Goal: Information Seeking & Learning: Learn about a topic

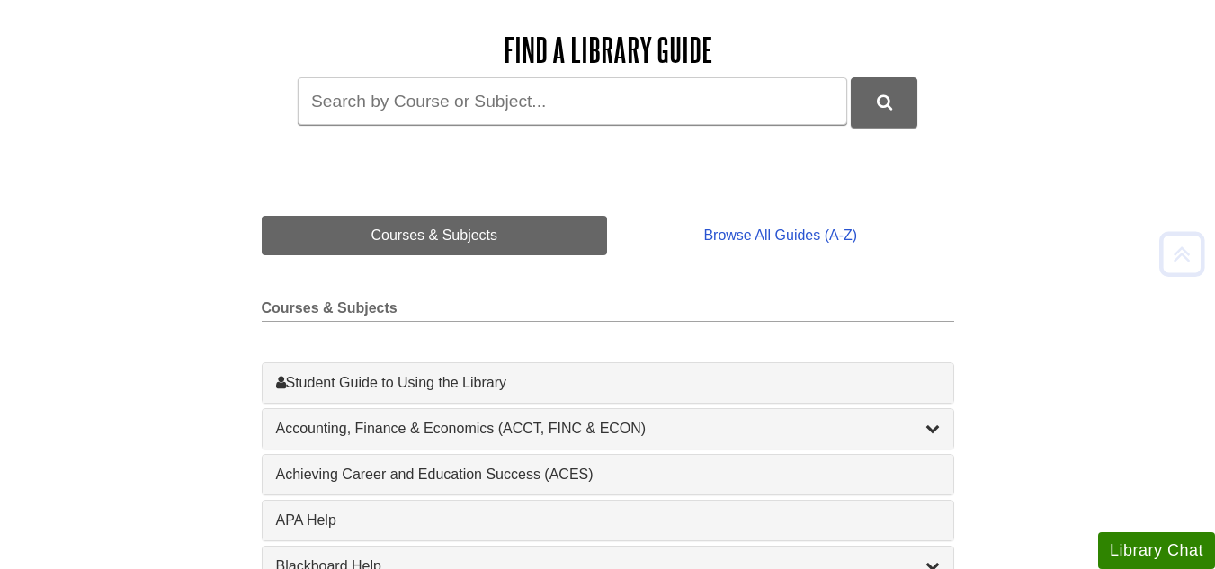
scroll to position [270, 0]
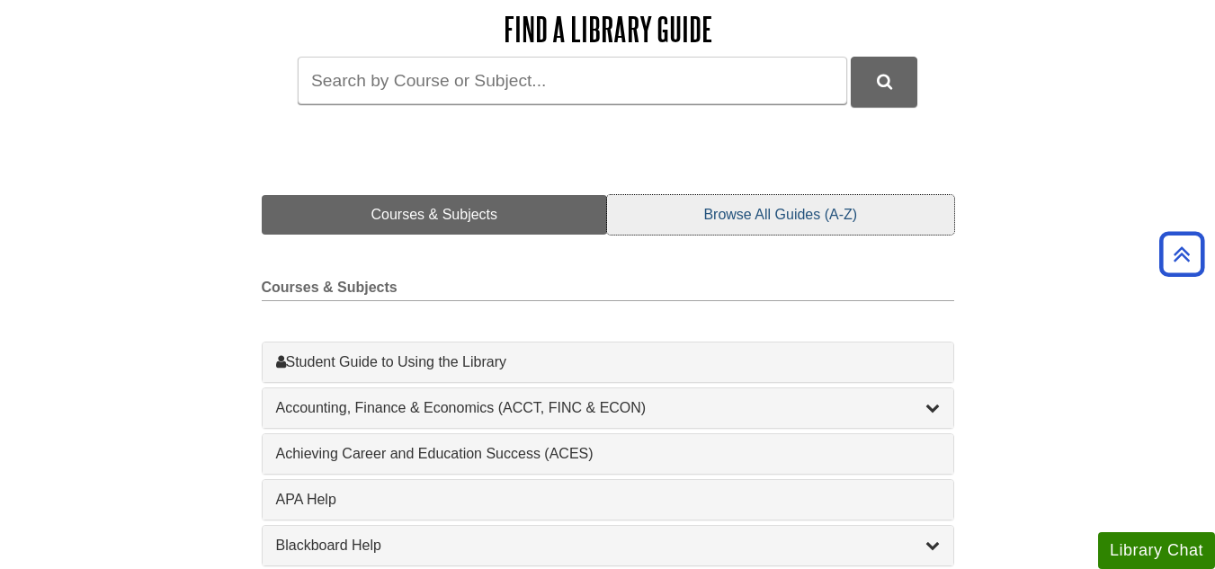
click at [800, 215] on link "Browse All Guides (A-Z)" at bounding box center [780, 215] width 346 height 40
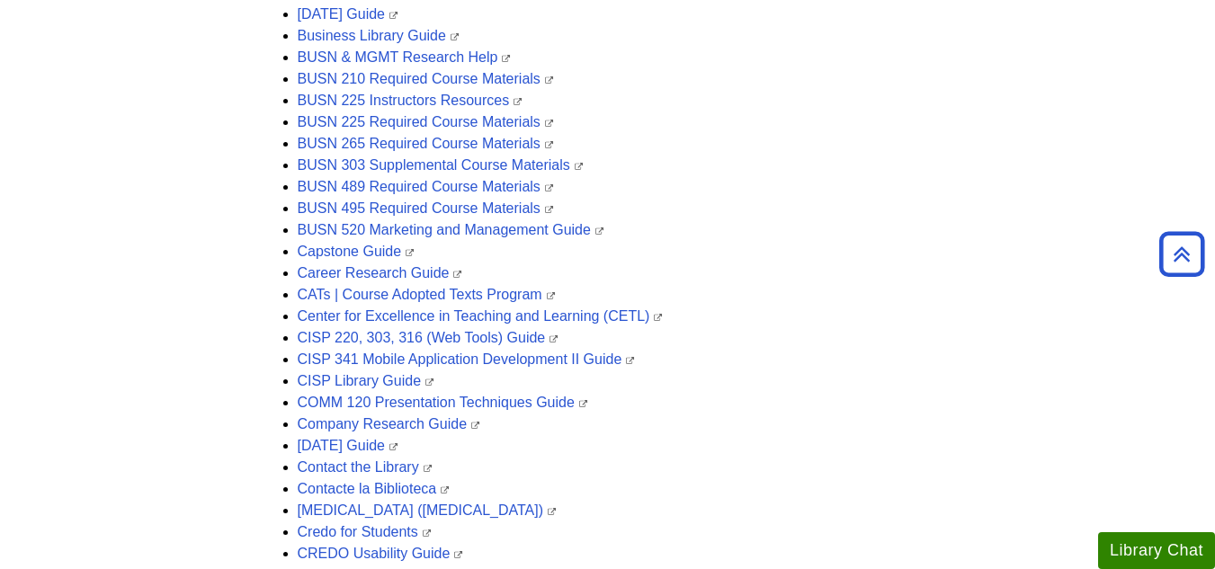
scroll to position [1259, 0]
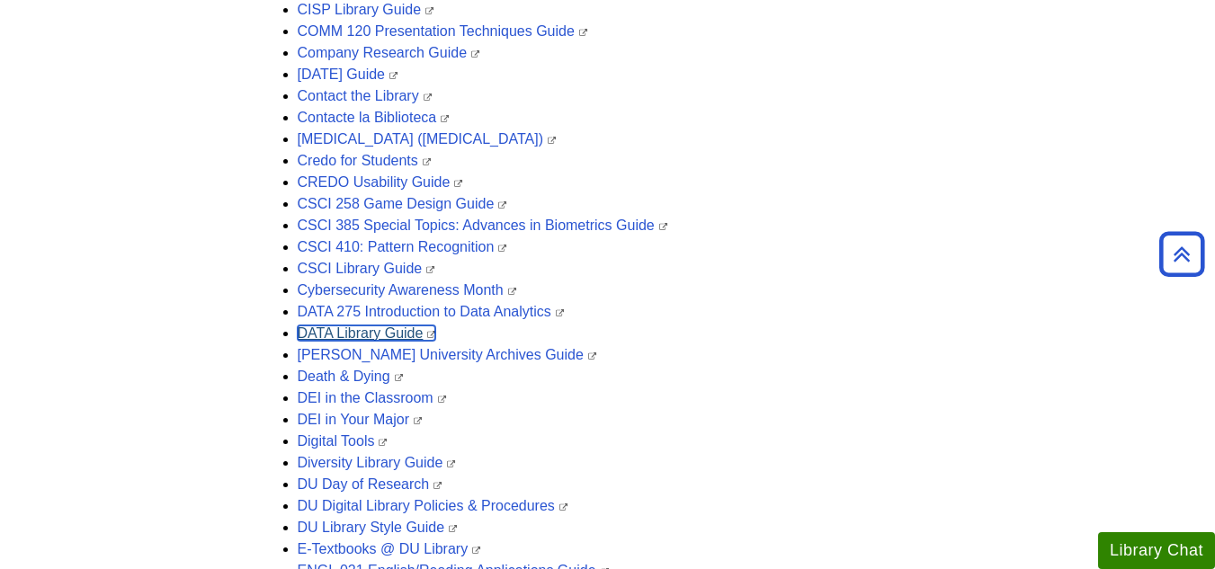
click at [350, 334] on link "DATA Library Guide" at bounding box center [367, 333] width 139 height 15
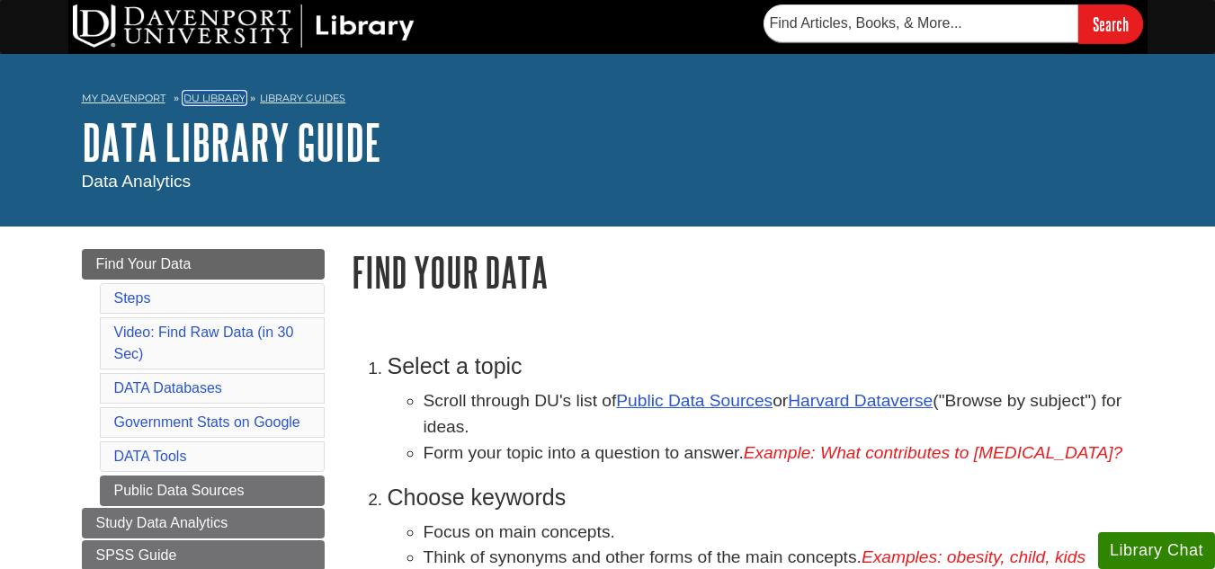
click at [221, 98] on link "DU Library" at bounding box center [215, 98] width 62 height 13
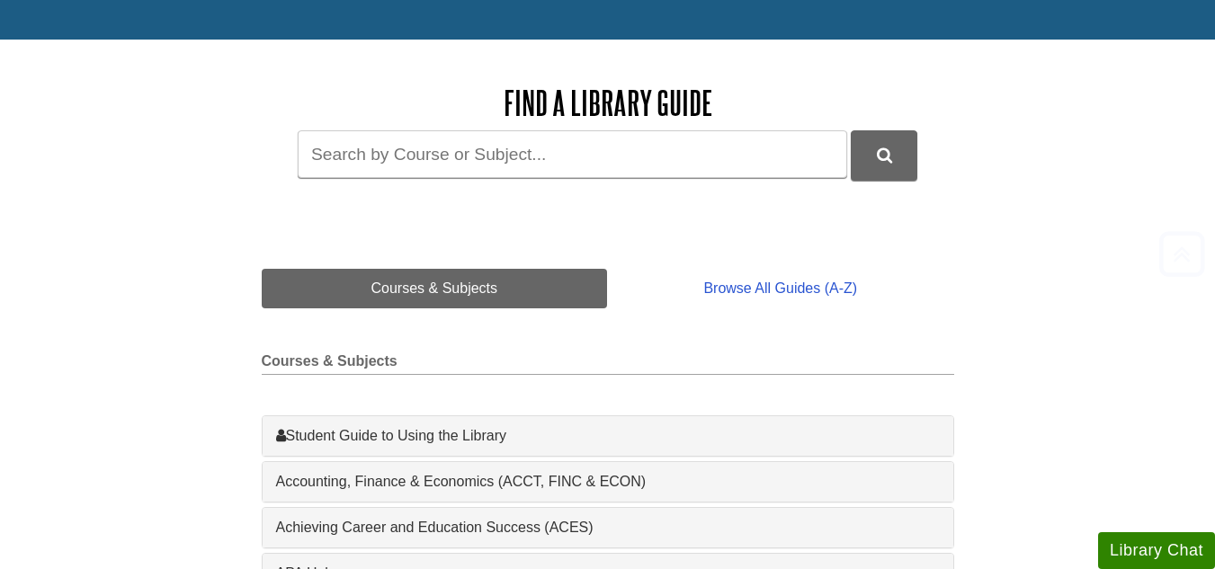
scroll to position [270, 0]
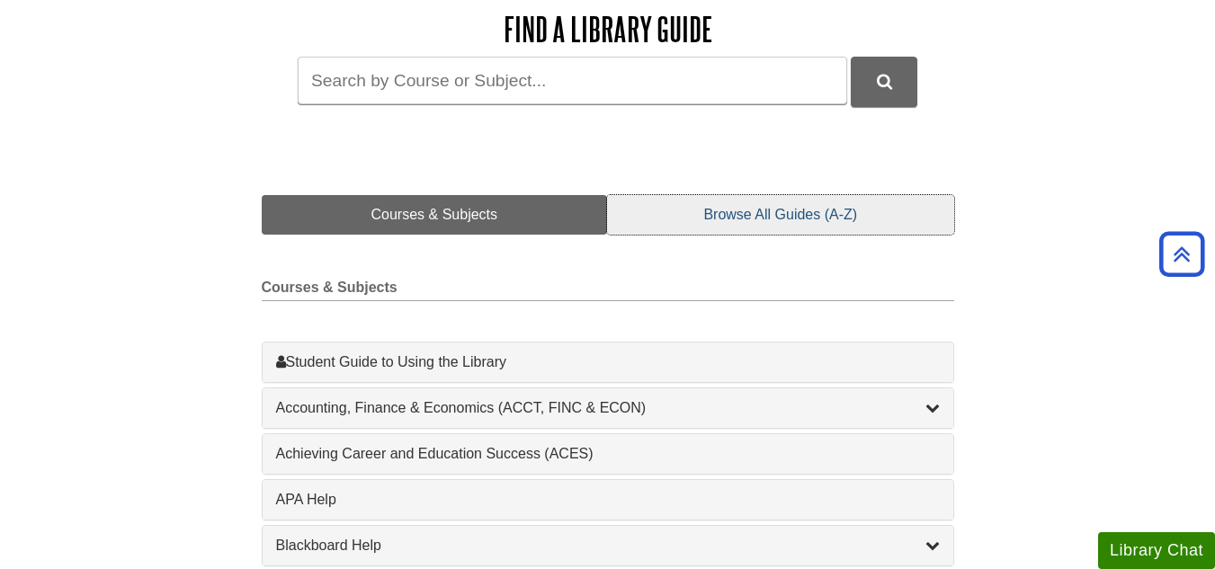
click at [752, 219] on link "Browse All Guides (A-Z)" at bounding box center [780, 215] width 346 height 40
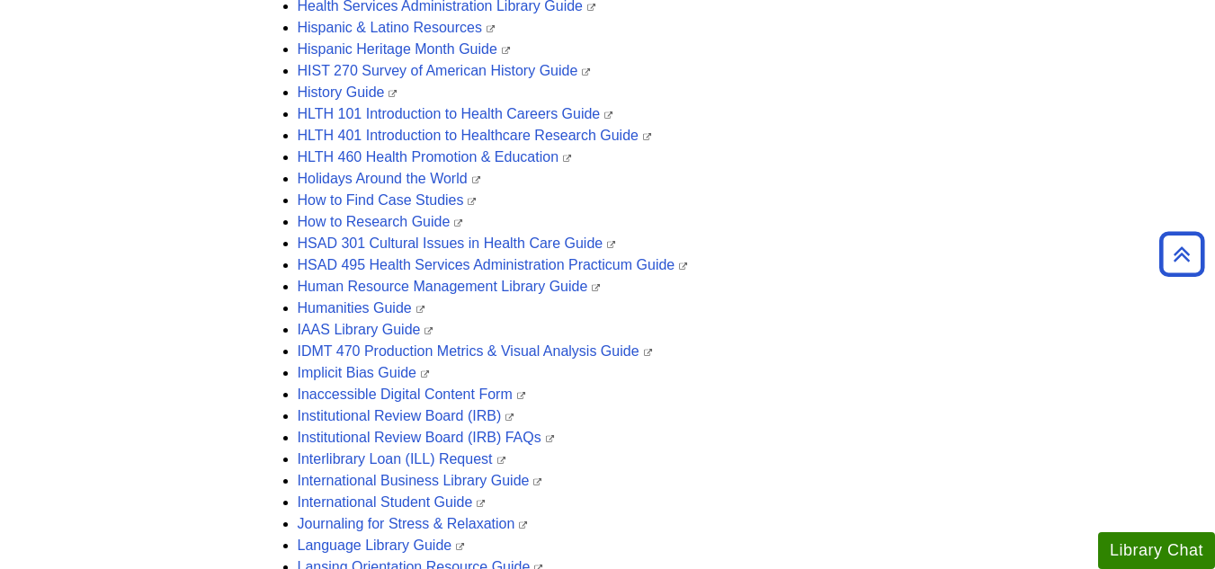
scroll to position [2339, 0]
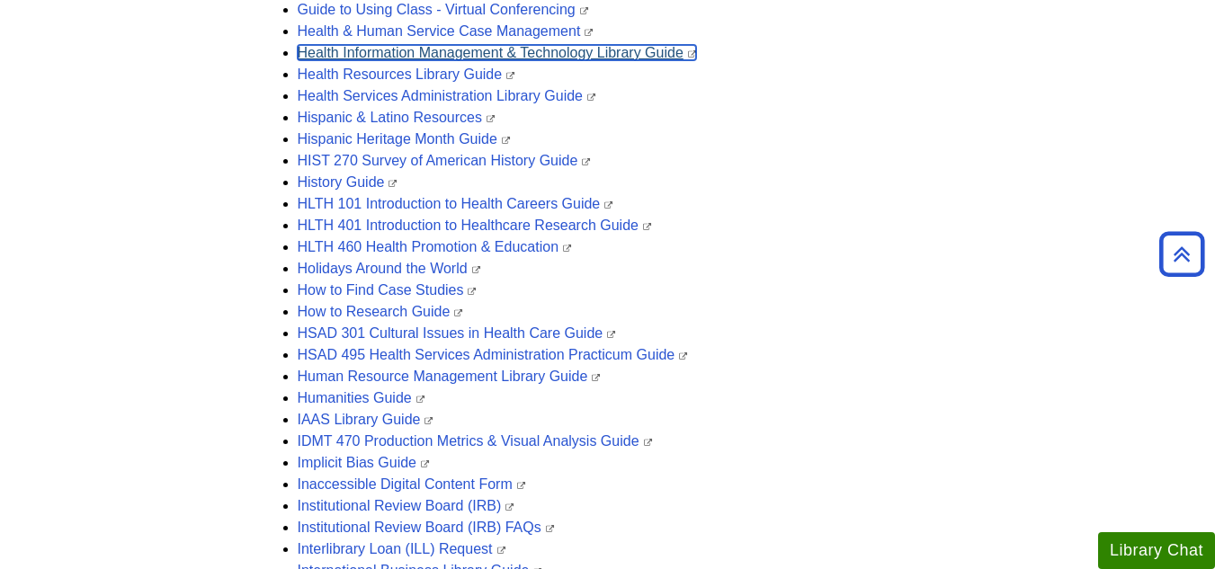
click at [634, 54] on link "Health Information Management & Technology Library Guide" at bounding box center [497, 52] width 399 height 15
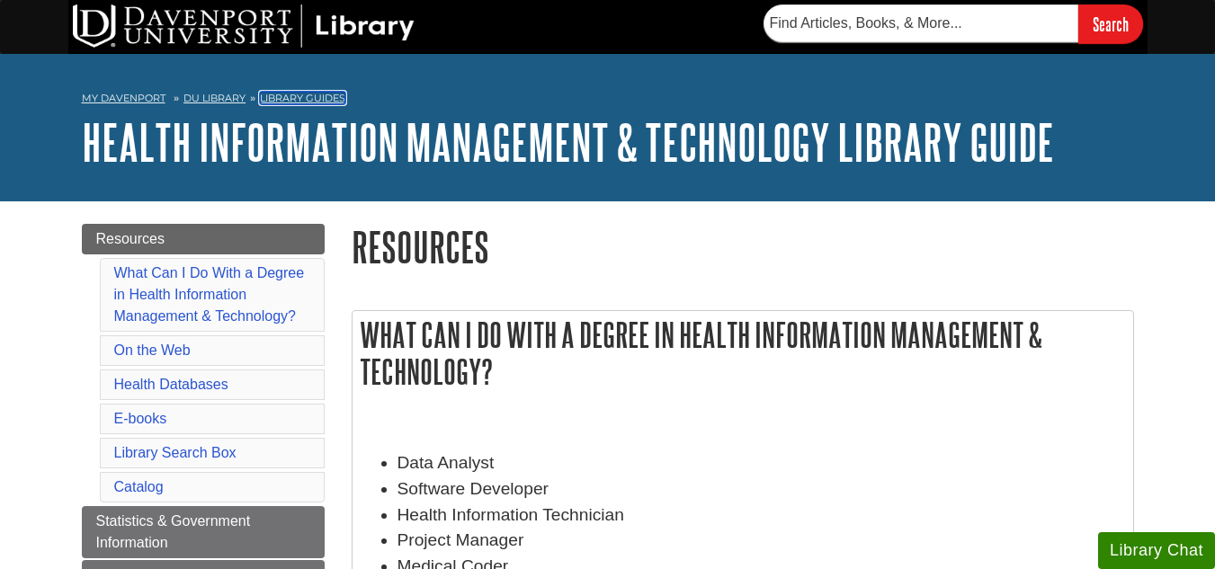
click at [330, 97] on link "Library Guides" at bounding box center [302, 98] width 85 height 13
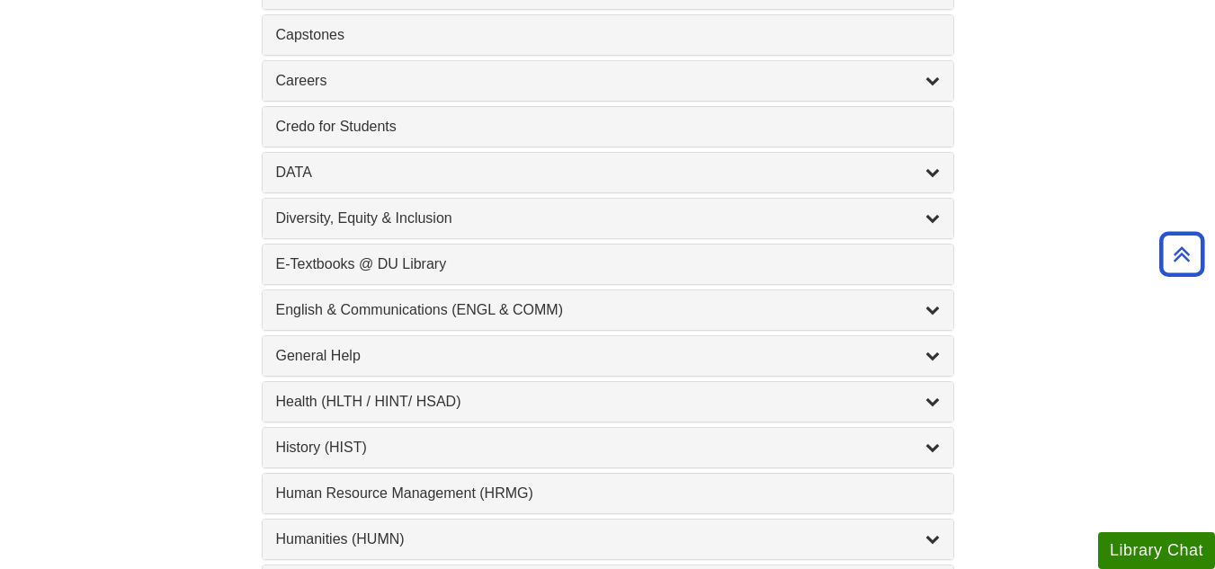
scroll to position [900, 0]
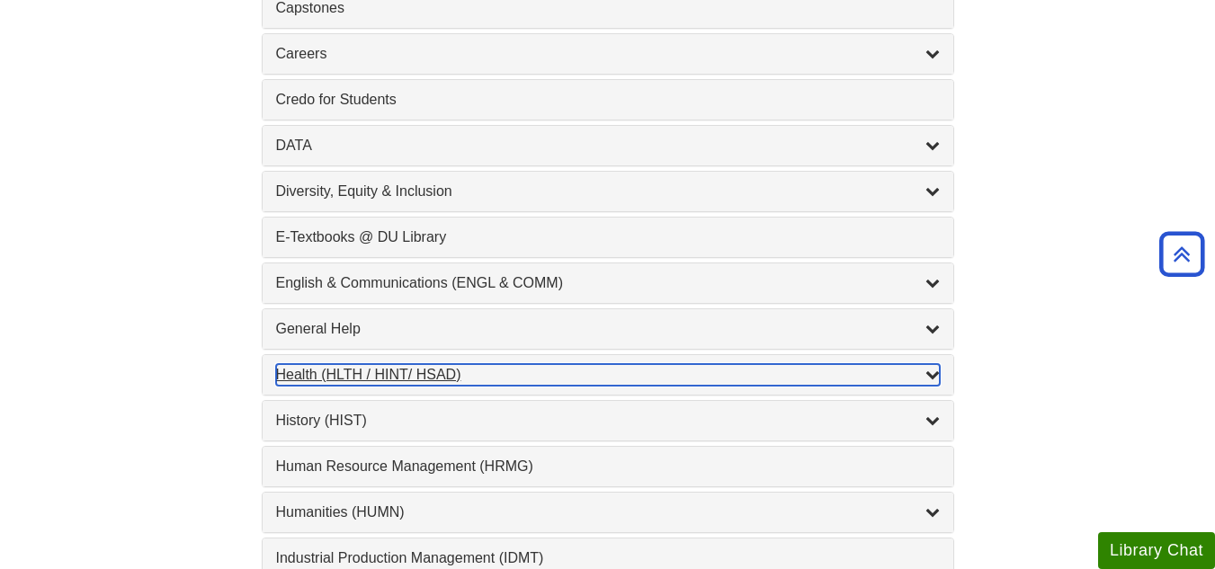
click at [931, 374] on icon "List of Subjects" at bounding box center [933, 374] width 14 height 14
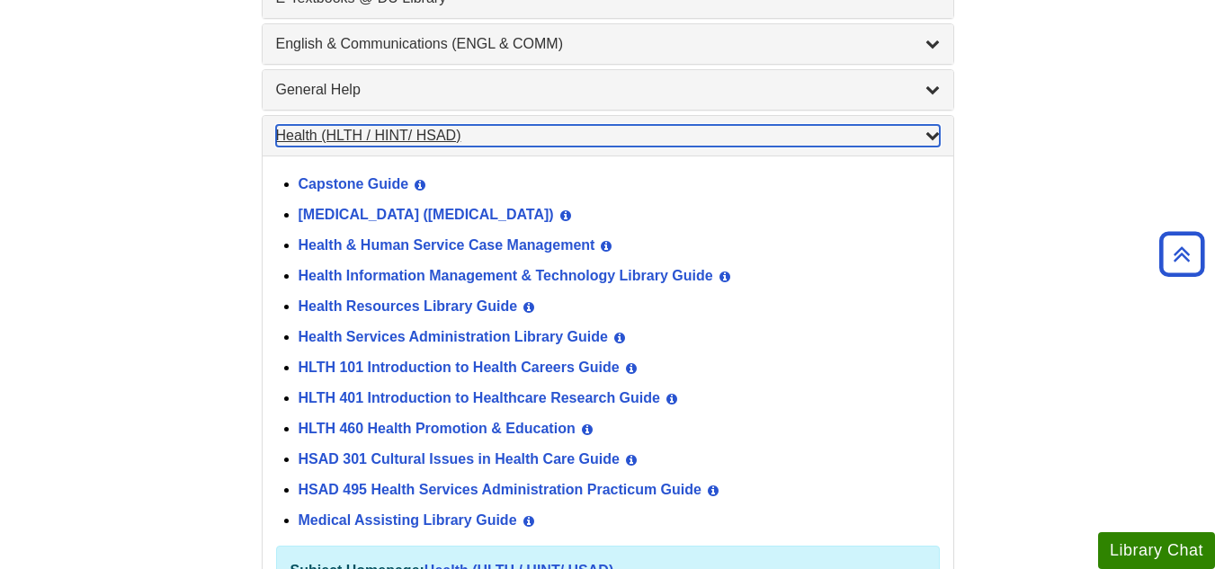
scroll to position [1169, 0]
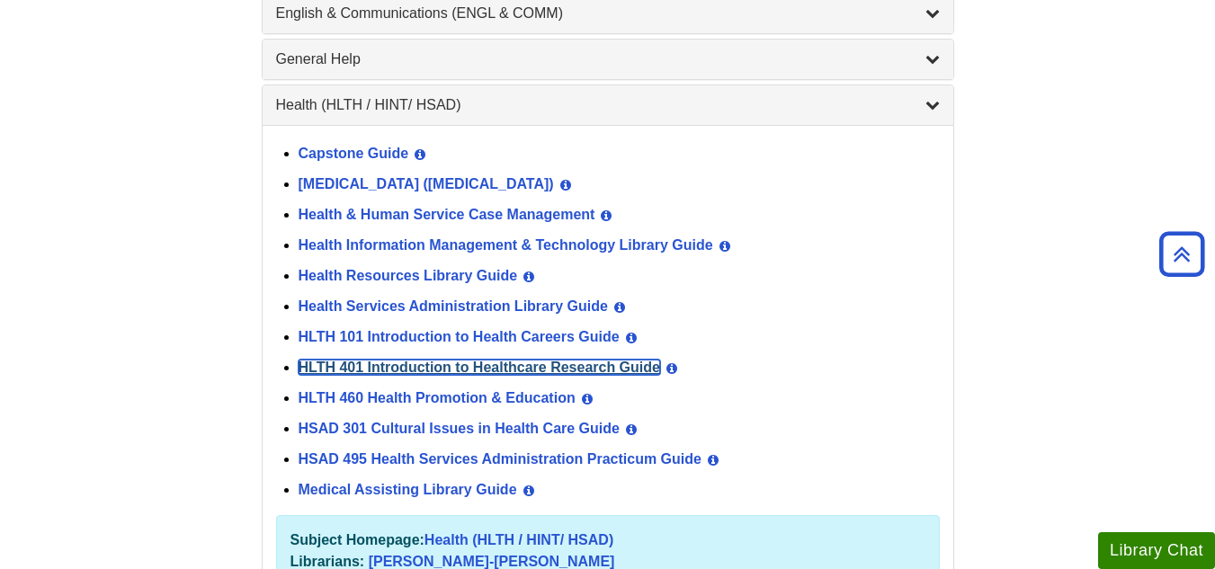
click at [534, 364] on link "HLTH 401 Introduction to Healthcare Research Guide" at bounding box center [480, 367] width 362 height 15
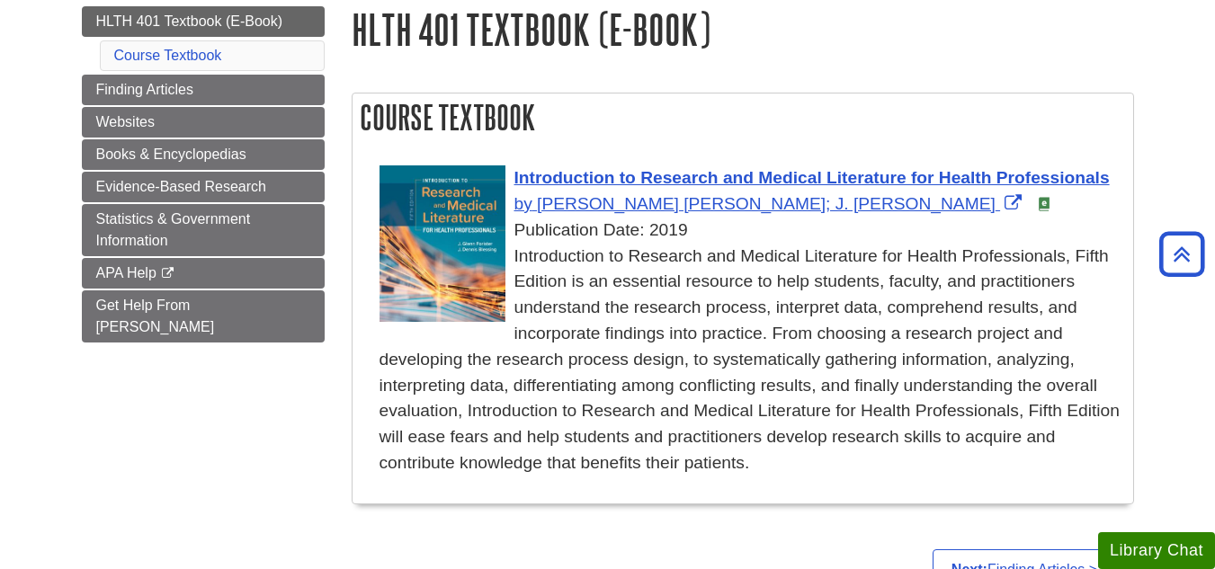
scroll to position [180, 0]
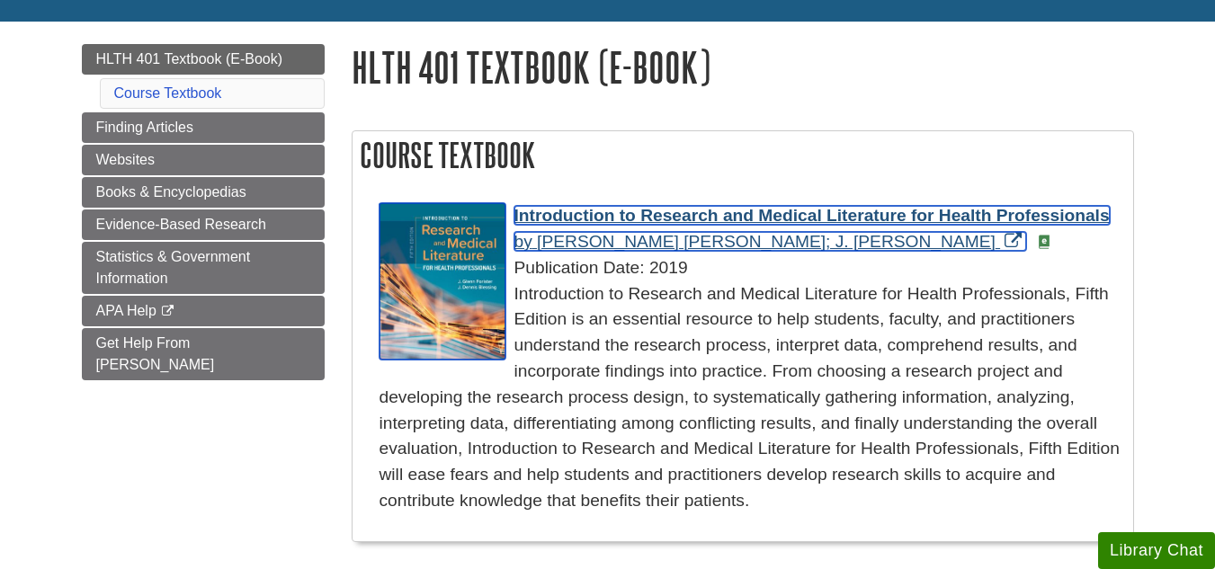
click at [591, 216] on span "Introduction to Research and Medical Literature for Health Professionals" at bounding box center [813, 215] width 596 height 19
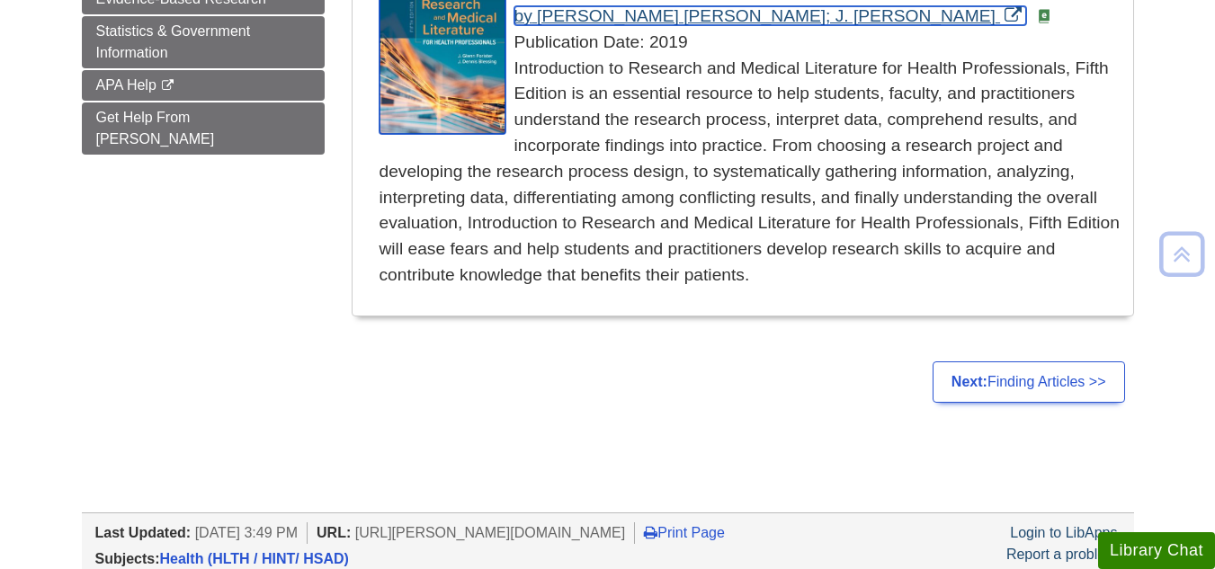
scroll to position [450, 0]
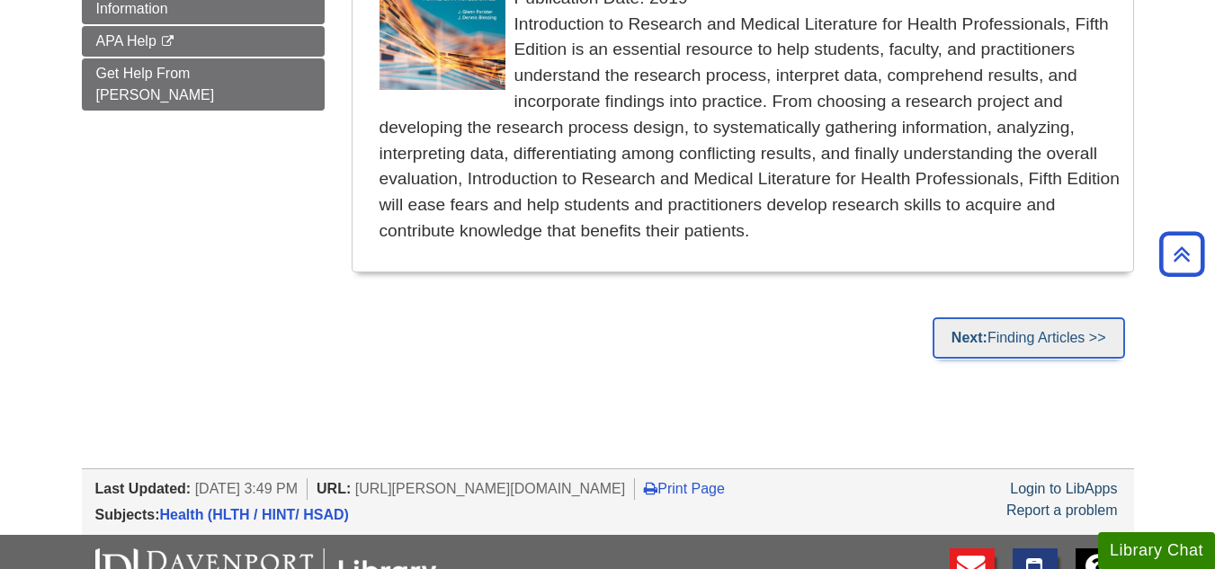
click at [1066, 341] on link "Next: Finding Articles >>" at bounding box center [1029, 338] width 193 height 41
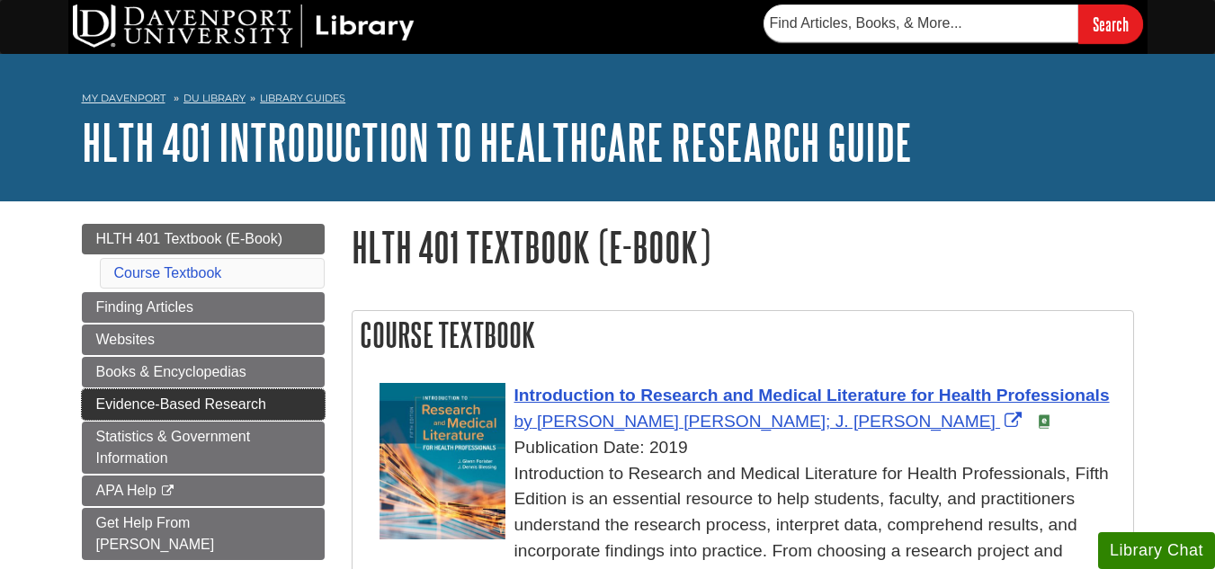
click at [203, 404] on span "Evidence-Based Research" at bounding box center [181, 404] width 170 height 15
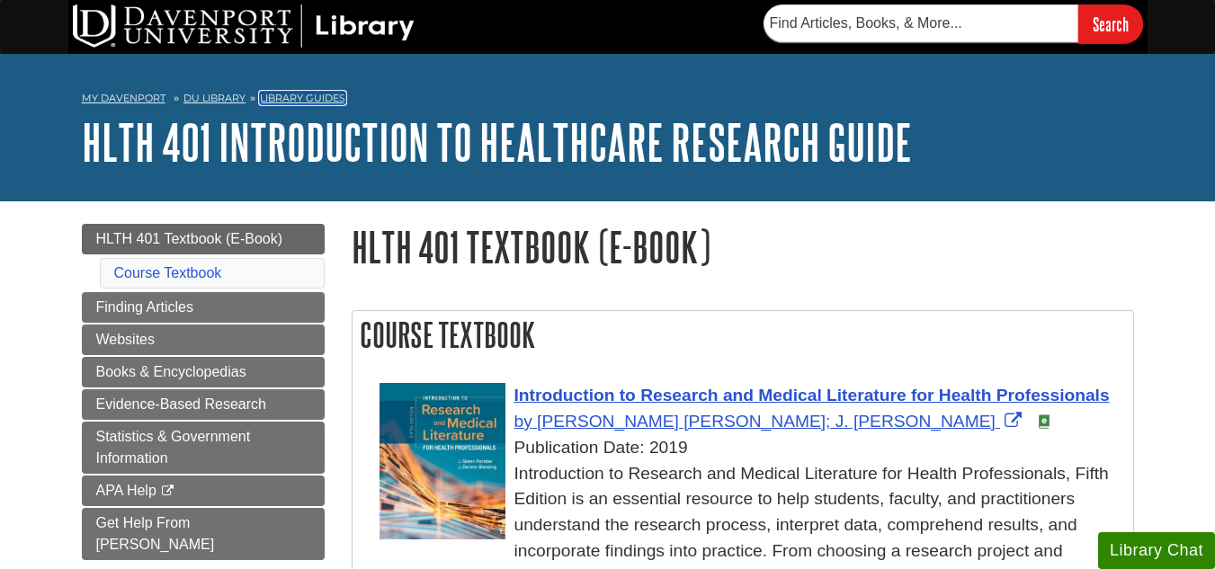
click at [298, 102] on link "Library Guides" at bounding box center [302, 98] width 85 height 13
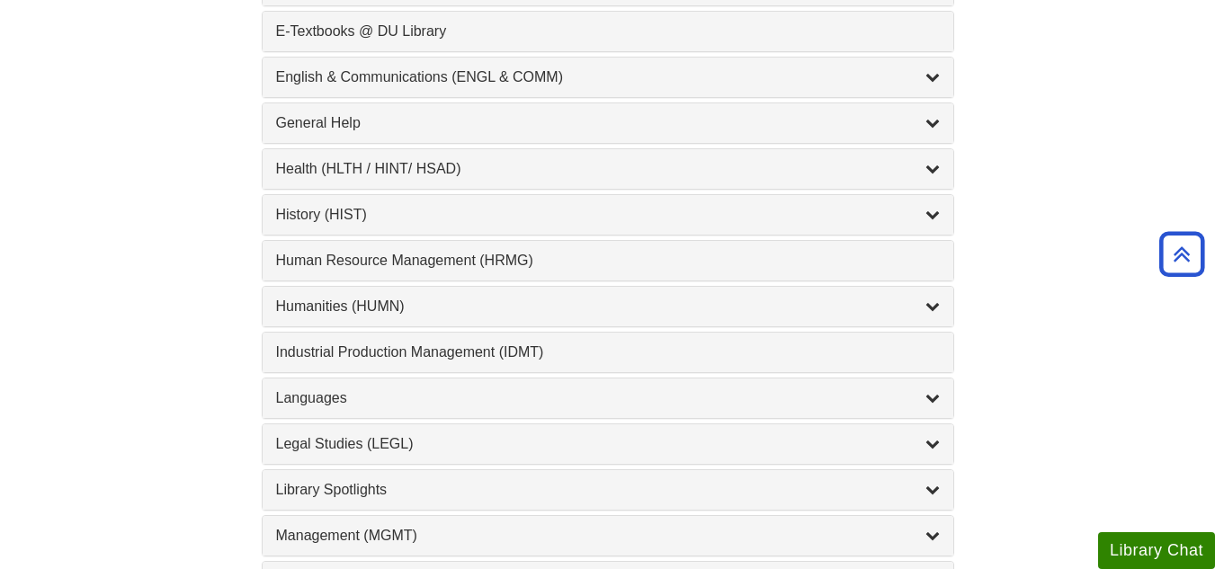
scroll to position [1079, 0]
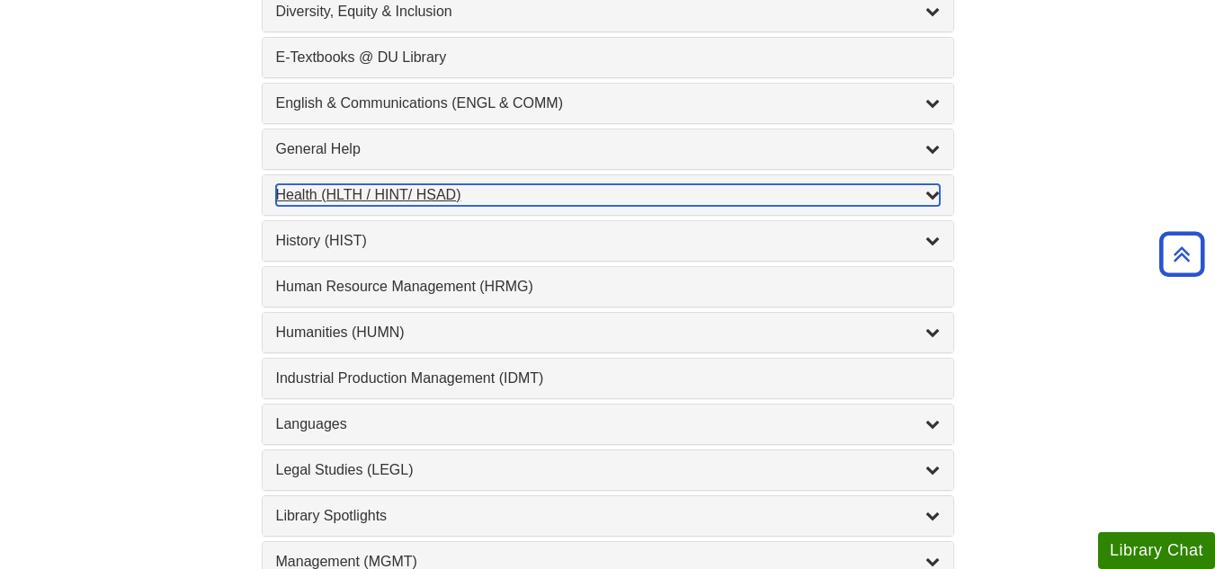
click at [937, 198] on icon "List of Subjects" at bounding box center [933, 194] width 14 height 14
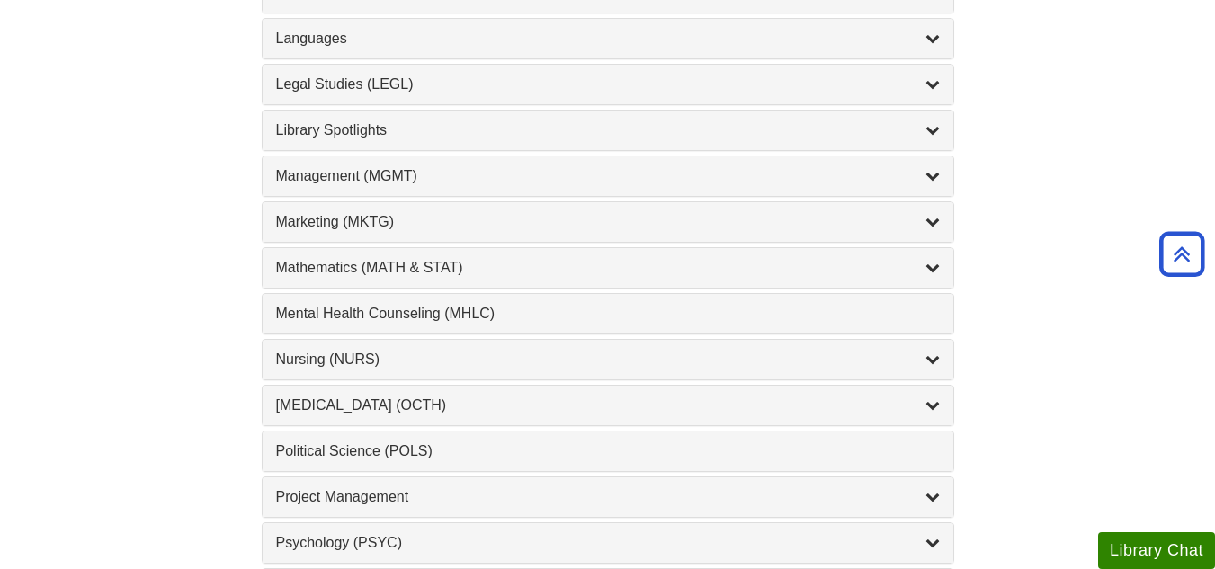
scroll to position [2069, 0]
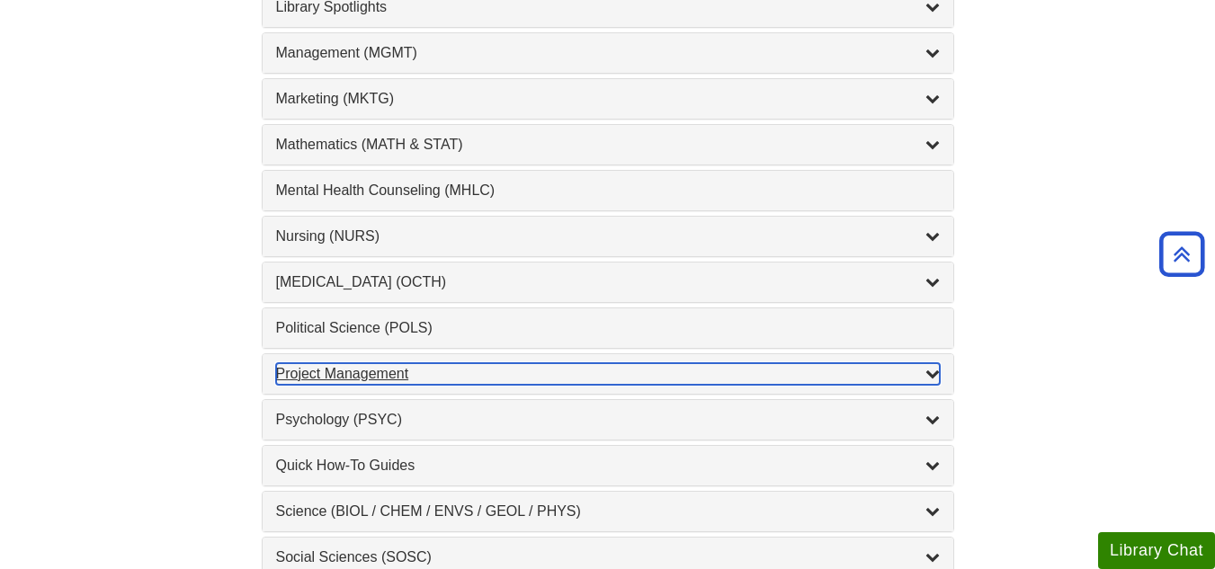
click at [926, 371] on icon "List of Subjects" at bounding box center [933, 373] width 14 height 14
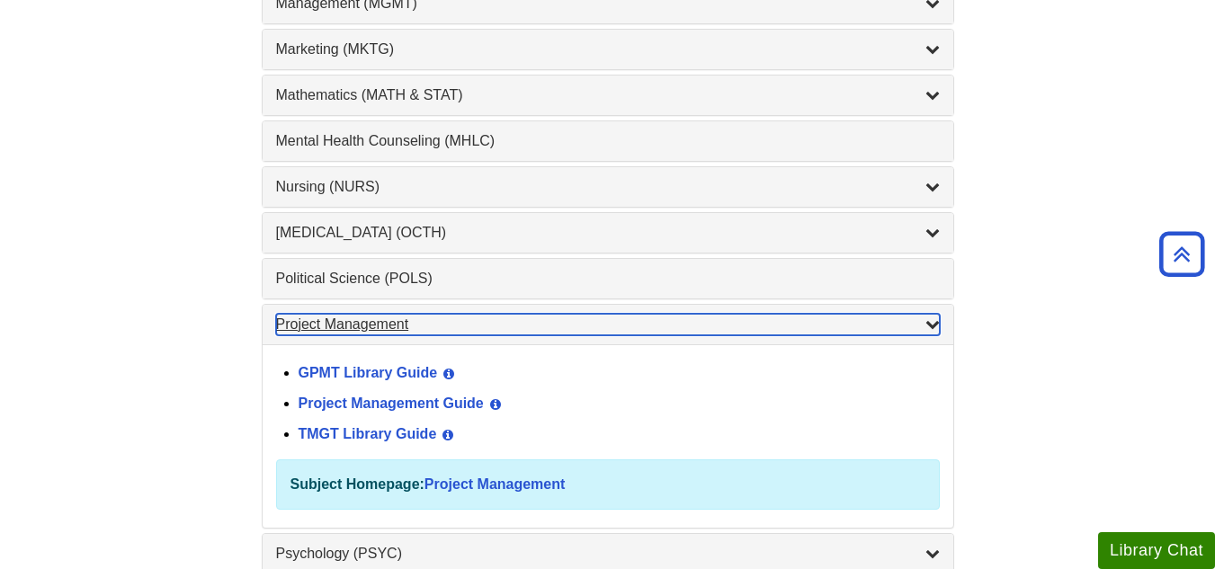
scroll to position [1589, 0]
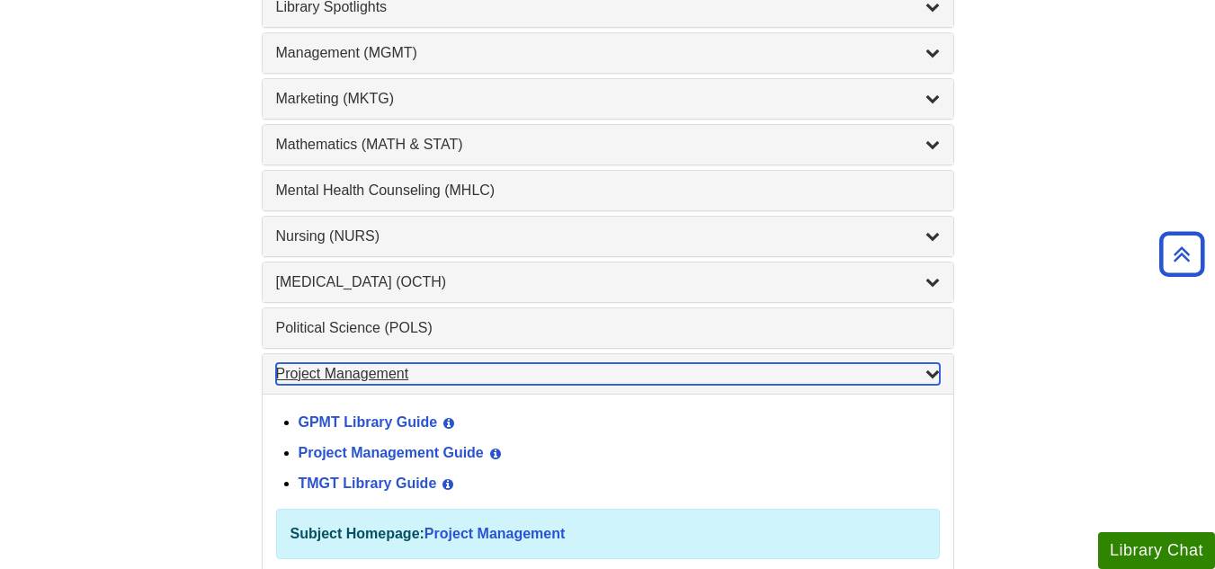
click at [926, 371] on icon "List of Subjects" at bounding box center [933, 373] width 14 height 14
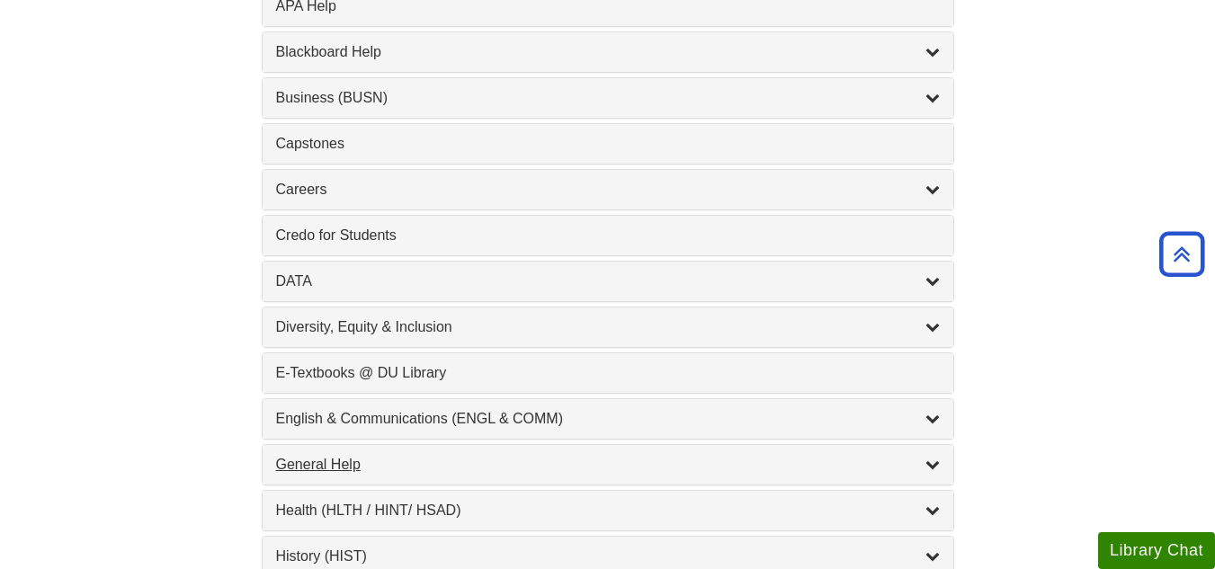
scroll to position [733, 0]
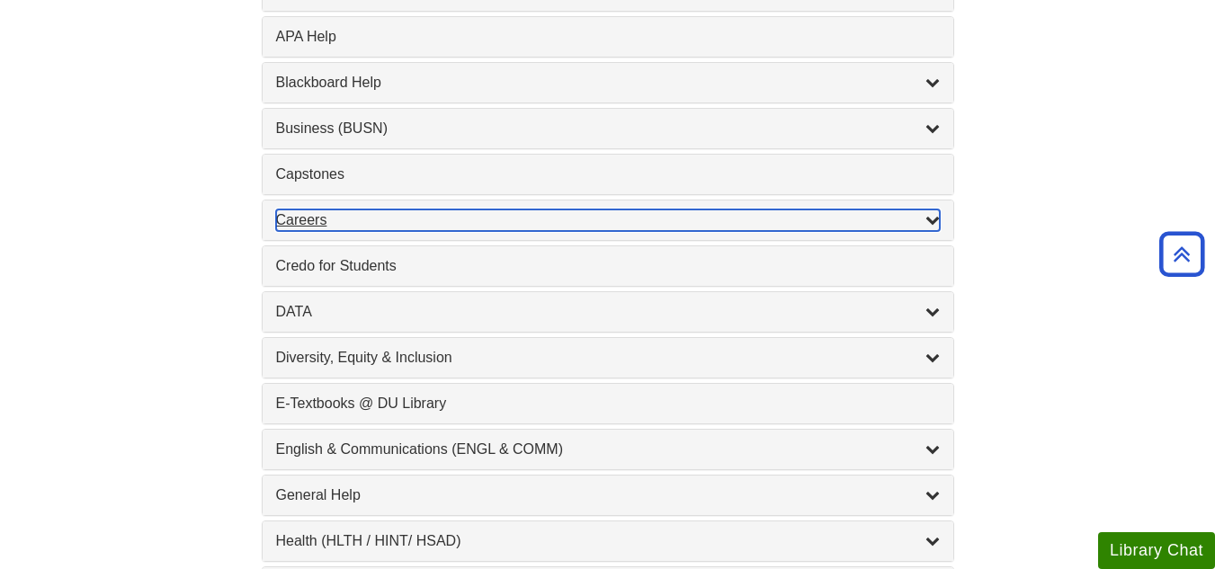
click at [937, 218] on icon "List of Subjects" at bounding box center [933, 219] width 14 height 14
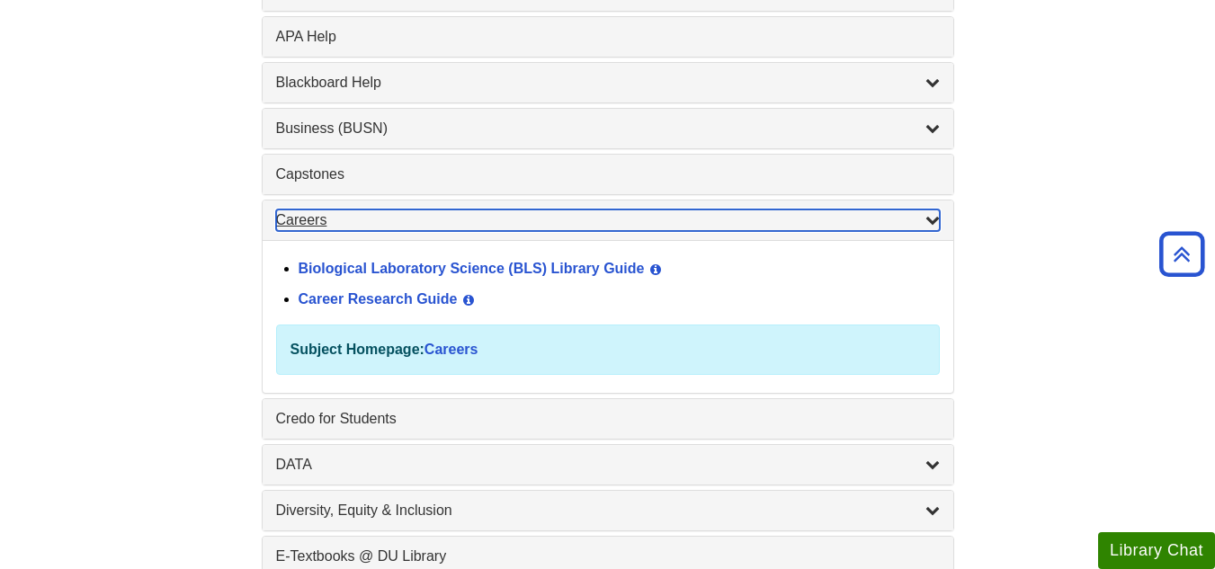
click at [937, 218] on icon "List of Subjects" at bounding box center [933, 219] width 14 height 14
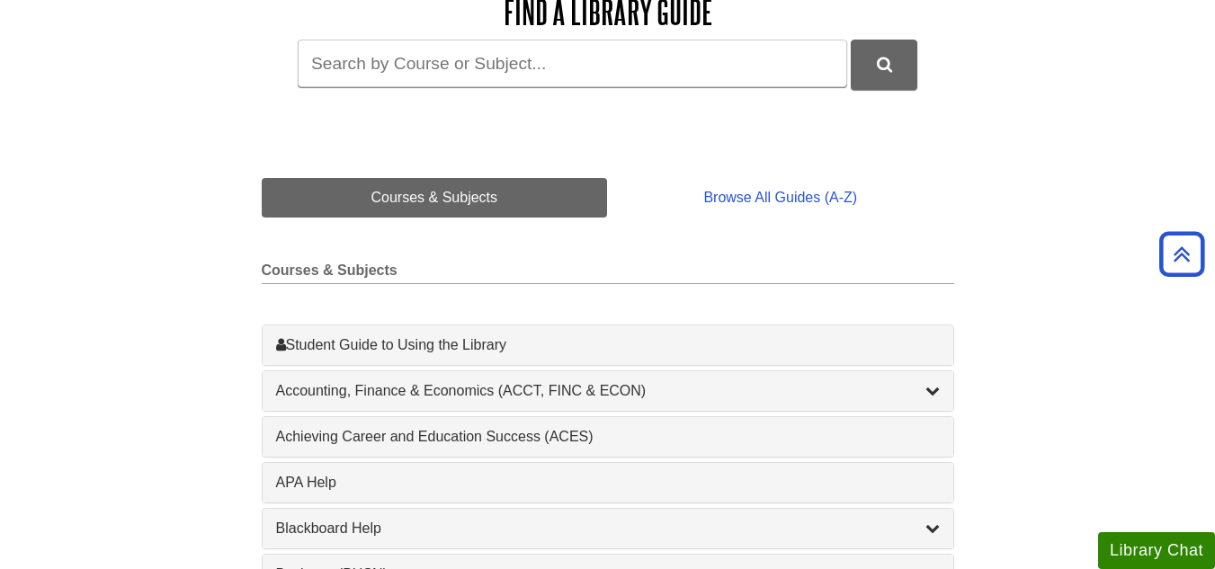
scroll to position [193, 0]
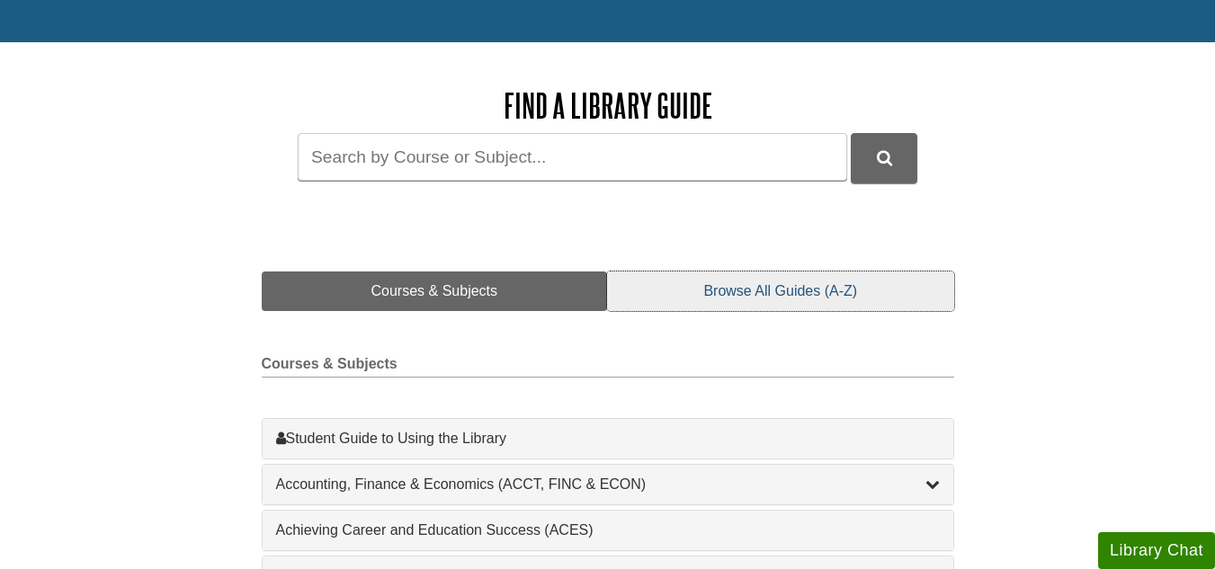
click at [740, 290] on link "Browse All Guides (A-Z)" at bounding box center [780, 292] width 346 height 40
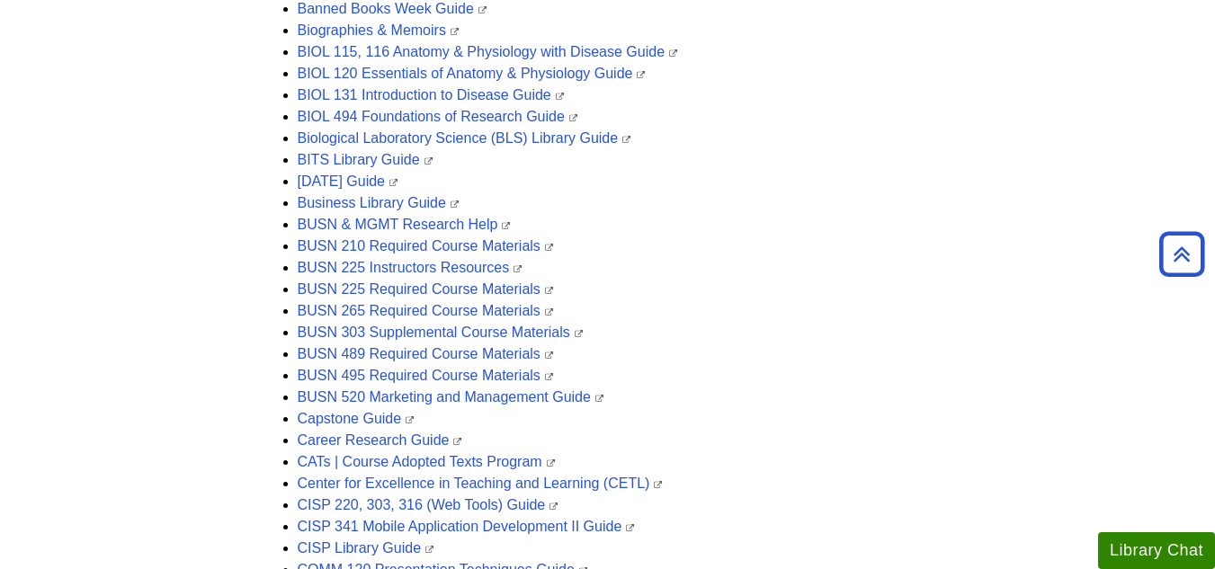
scroll to position [733, 0]
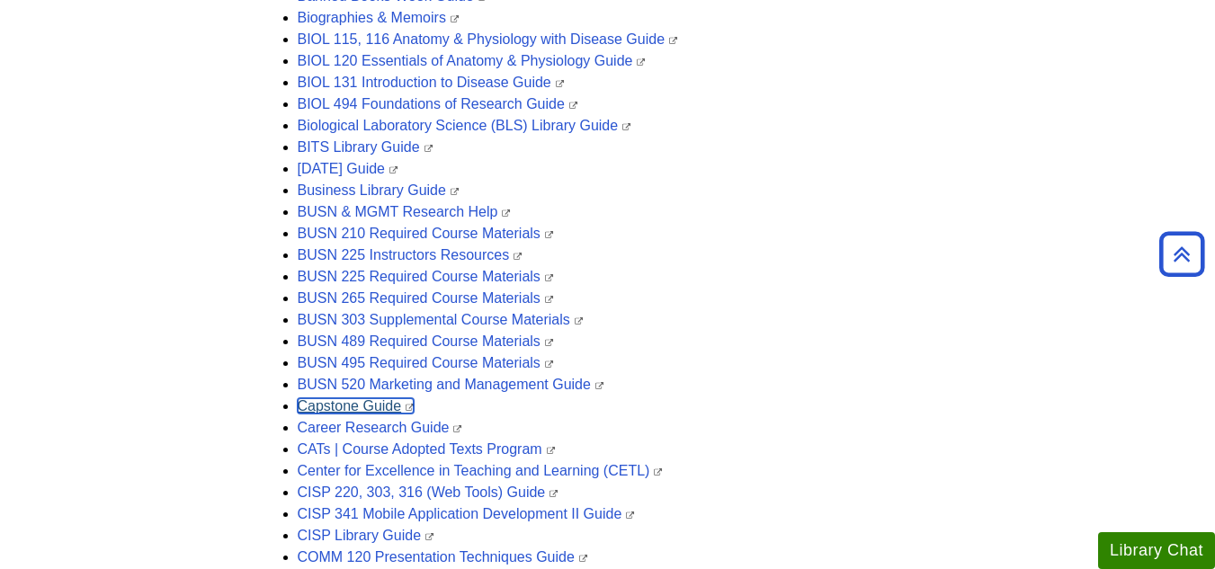
click at [365, 408] on link "Capstone Guide" at bounding box center [356, 406] width 117 height 15
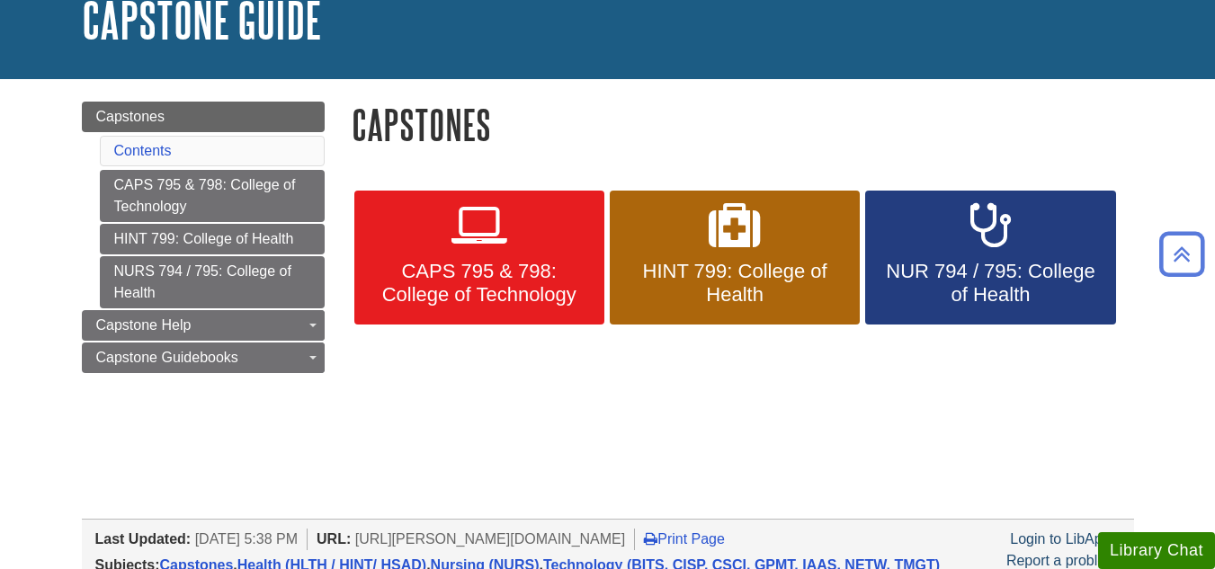
scroll to position [90, 0]
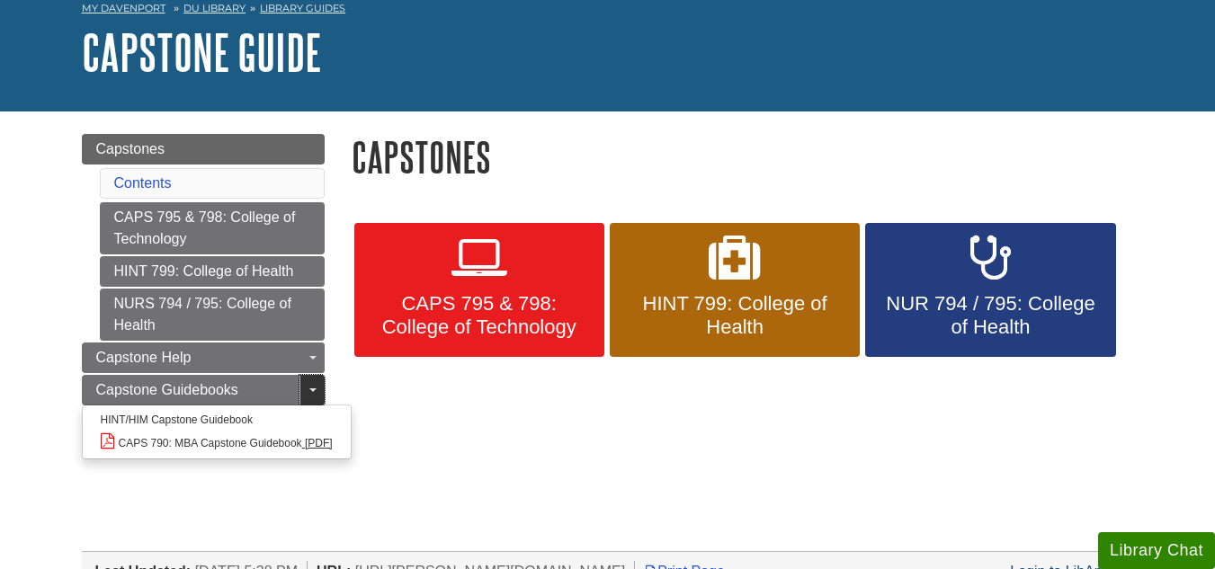
click at [309, 390] on span "Guide Page Menu" at bounding box center [312, 391] width 7 height 4
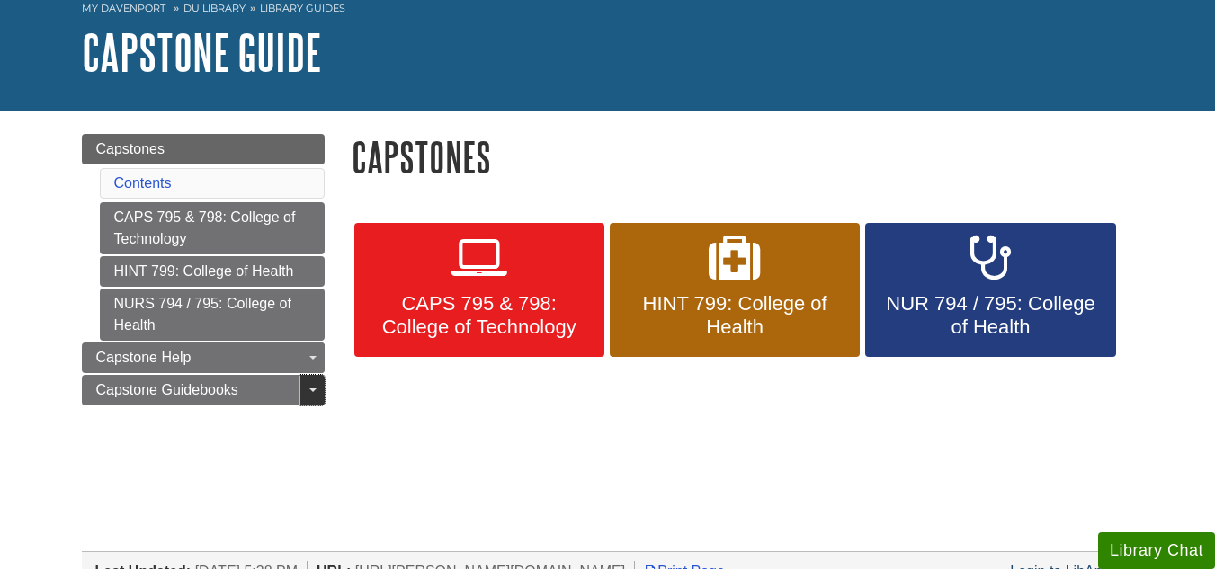
click at [309, 390] on span "Guide Page Menu" at bounding box center [312, 391] width 7 height 4
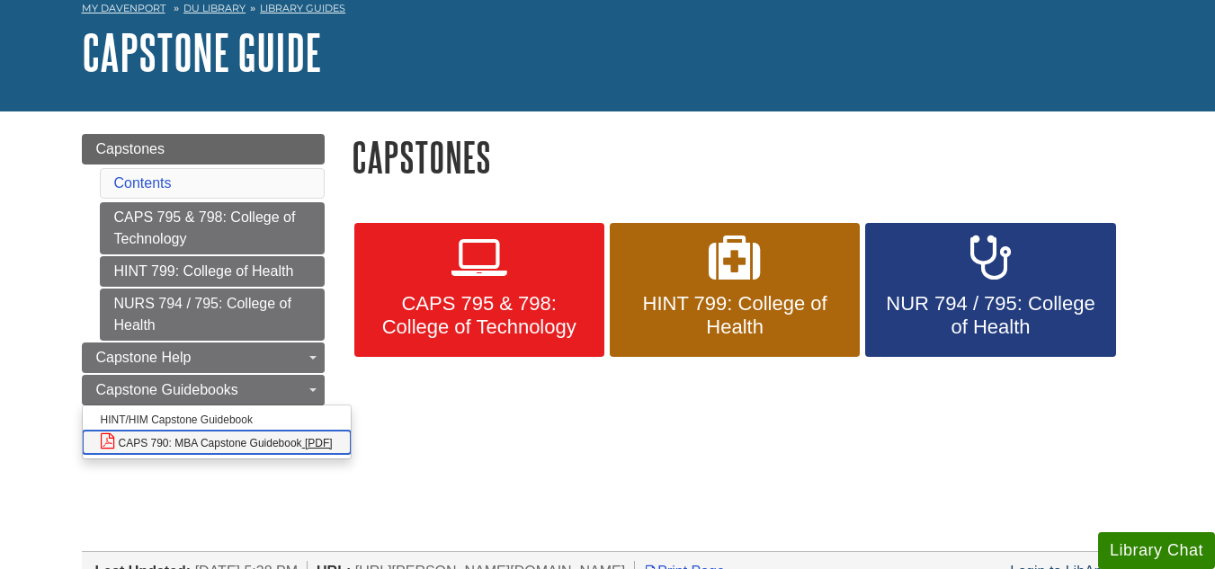
click at [327, 443] on link "CAPS 790: MBA Capstone Guidebook" at bounding box center [217, 442] width 268 height 23
click at [105, 443] on link "CAPS 790: MBA Capstone Guidebook" at bounding box center [217, 442] width 268 height 23
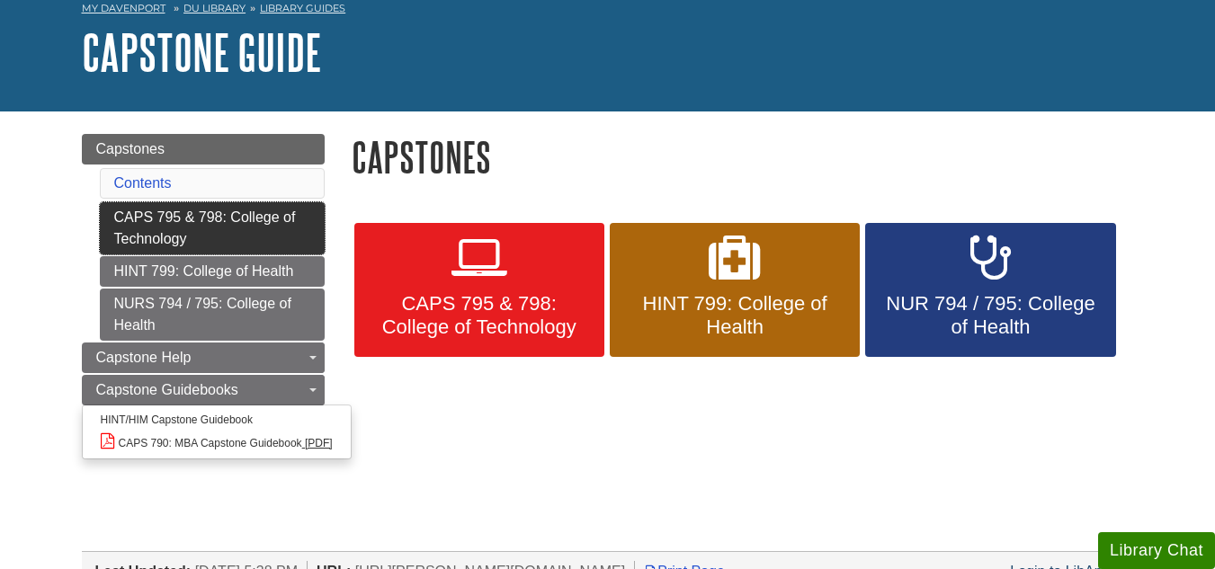
click at [217, 213] on link "CAPS 795 & 798: College of Technology" at bounding box center [212, 228] width 225 height 52
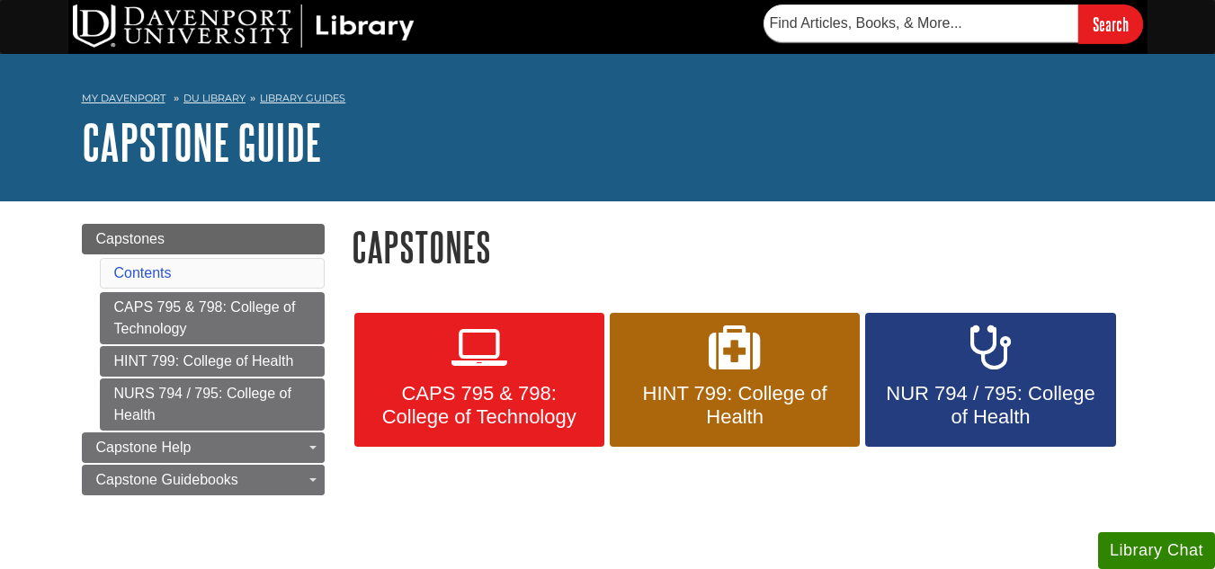
scroll to position [90, 0]
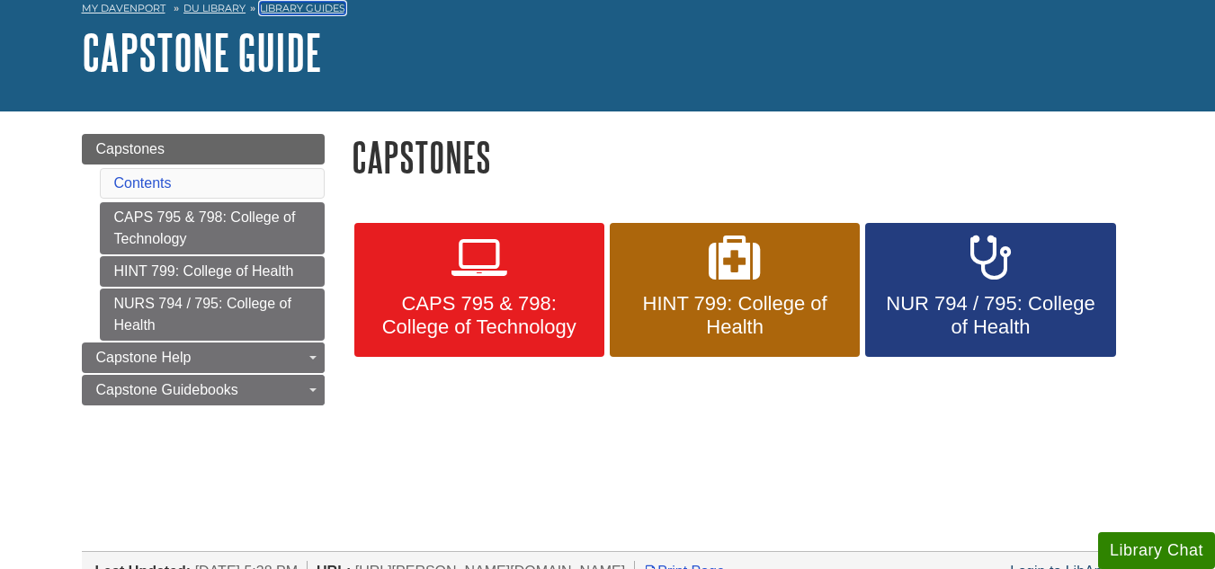
click at [298, 13] on link "Library Guides" at bounding box center [302, 8] width 85 height 13
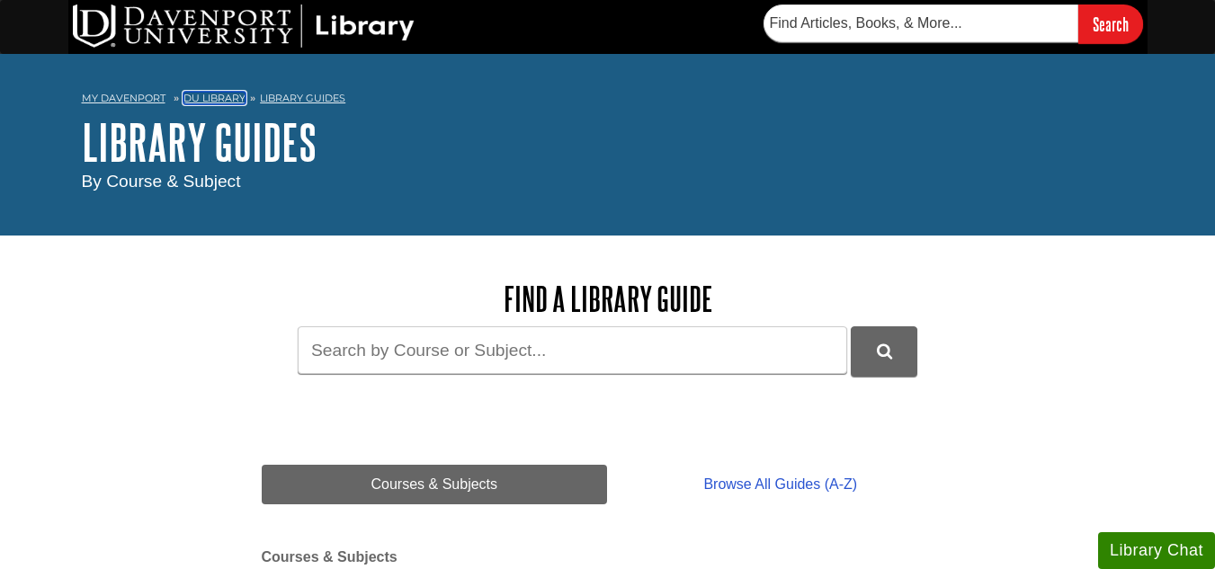
click at [212, 102] on link "DU Library" at bounding box center [215, 98] width 62 height 13
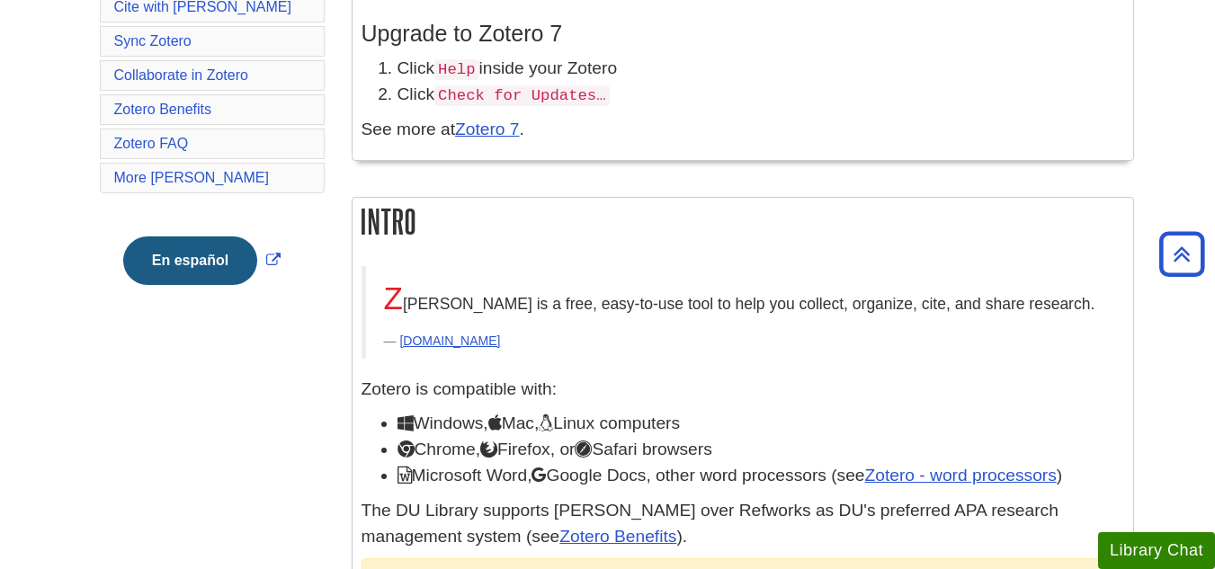
scroll to position [450, 0]
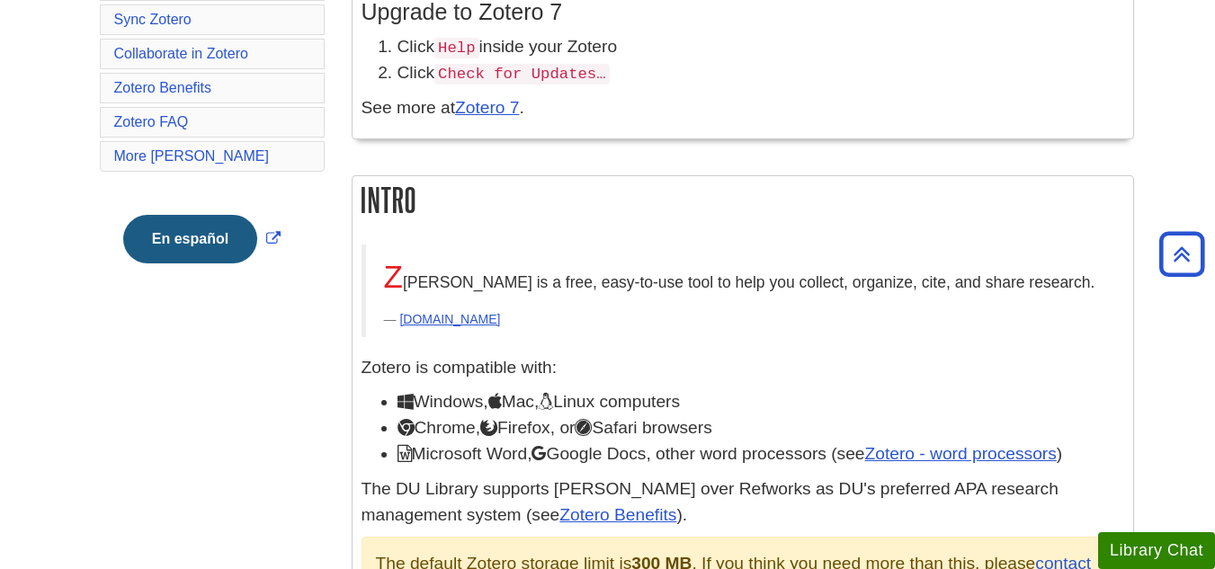
drag, startPoint x: 442, startPoint y: 327, endPoint x: 879, endPoint y: 183, distance: 460.3
click at [879, 183] on h2 "Intro" at bounding box center [743, 200] width 781 height 48
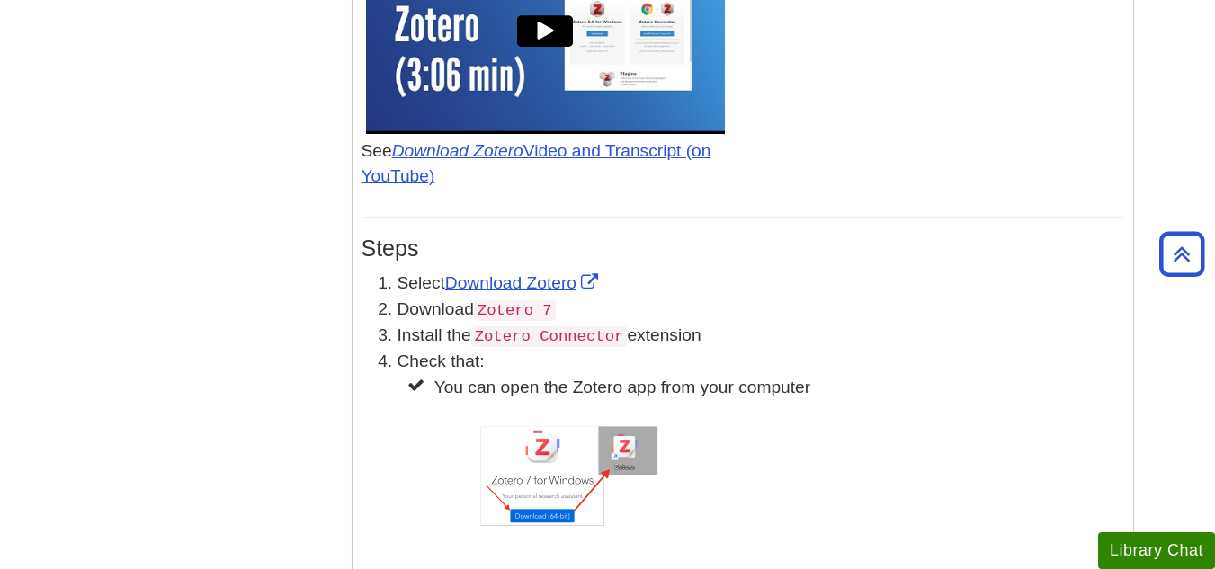
scroll to position [1349, 0]
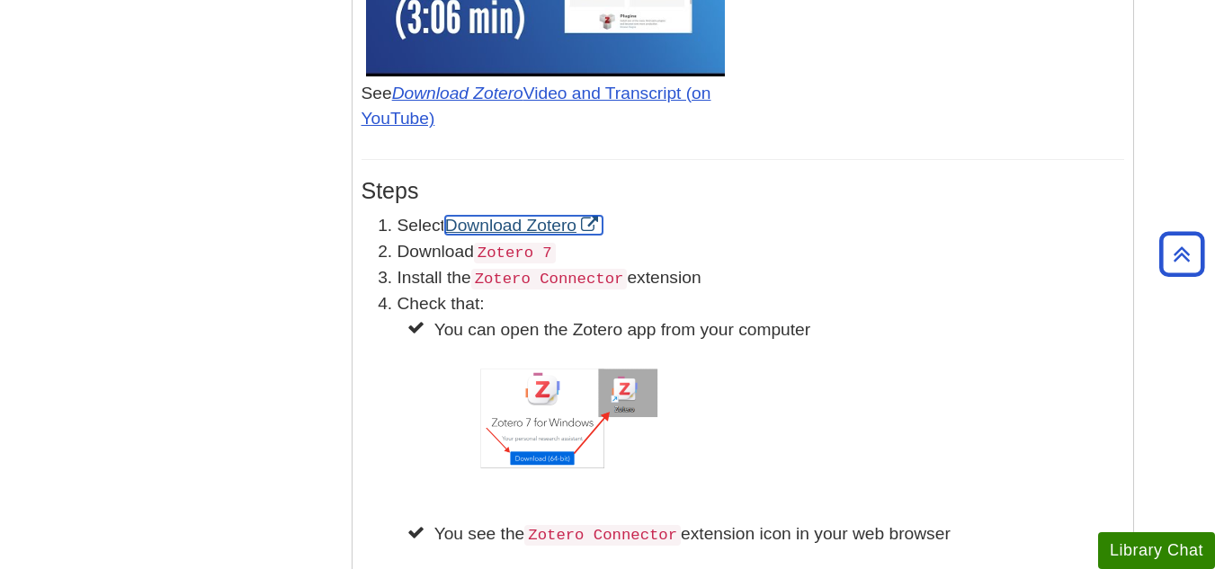
click at [555, 228] on link "Download Zotero" at bounding box center [523, 225] width 157 height 19
click at [538, 224] on link "Download Zotero" at bounding box center [523, 225] width 157 height 19
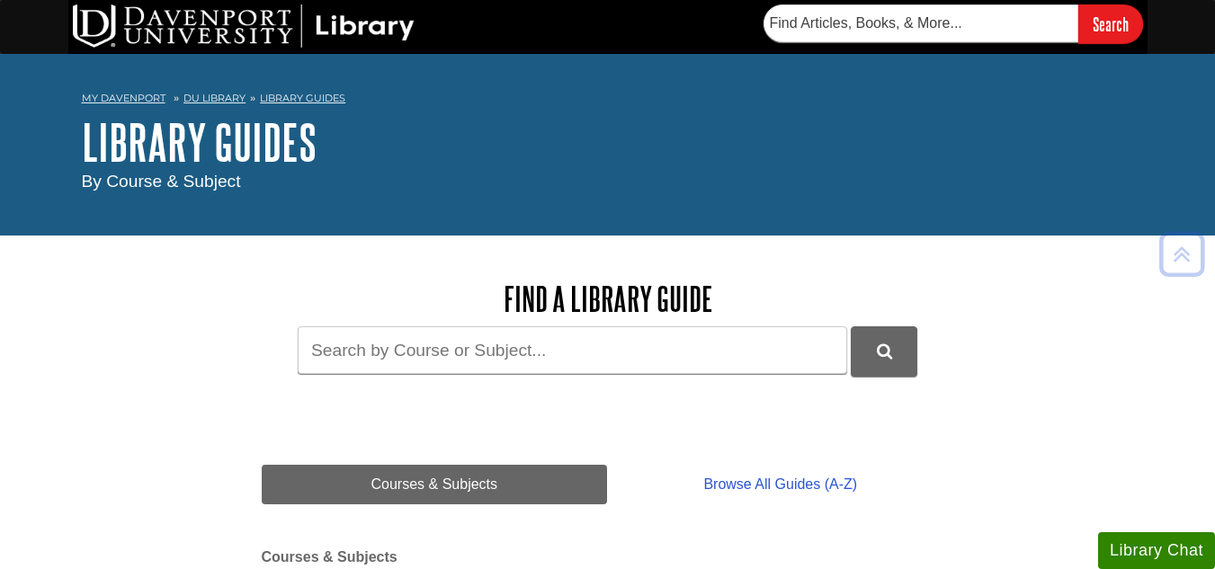
scroll to position [733, 0]
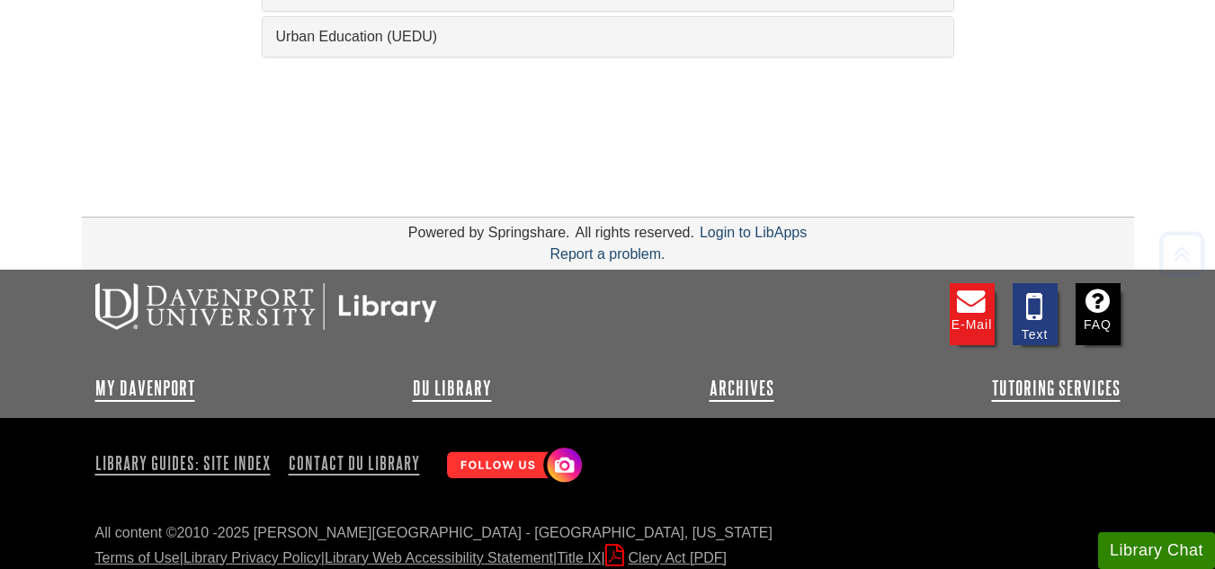
scroll to position [2339, 0]
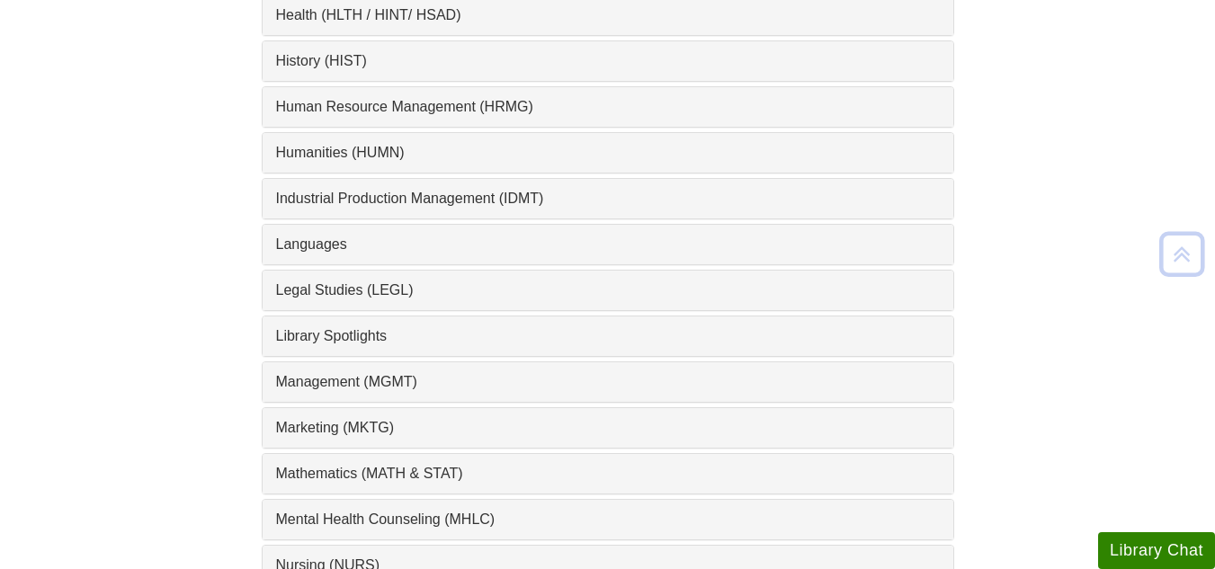
scroll to position [1259, 0]
